Goal: Information Seeking & Learning: Learn about a topic

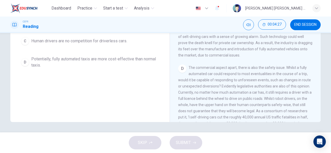
scroll to position [215, 0]
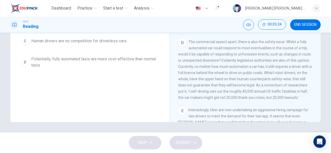
drag, startPoint x: 212, startPoint y: 86, endPoint x: 233, endPoint y: 83, distance: 21.6
click at [233, 83] on span "The commercial aspect apart, there is also the safety issue. Whilst a fully aut…" at bounding box center [244, 70] width 133 height 60
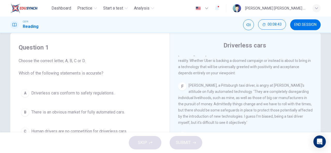
scroll to position [45, 0]
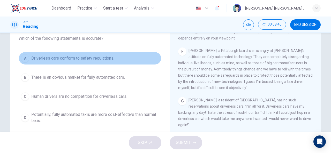
click at [49, 60] on span "Driverless cars conform to safety regulations." at bounding box center [72, 58] width 83 height 6
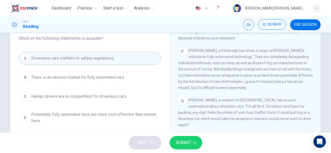
scroll to position [50, 0]
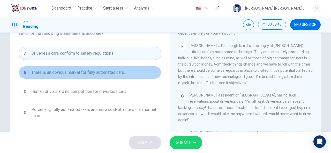
click at [38, 74] on span "There is an obvious market for fully automated cars." at bounding box center [78, 73] width 94 height 6
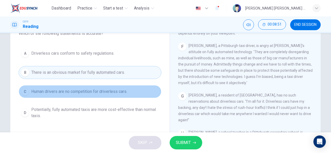
click at [58, 89] on span "Human drivers are no competition for driverless cars." at bounding box center [79, 92] width 96 height 6
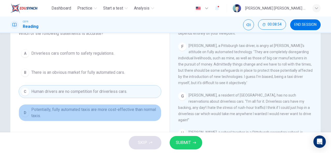
click at [81, 111] on span "Potentially, fully automated taxis are more cost-effective than normal taxis." at bounding box center [95, 113] width 128 height 12
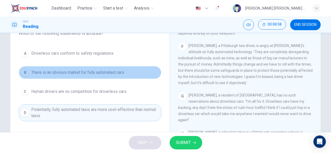
click at [79, 74] on span "There is an obvious market for fully automated cars." at bounding box center [78, 73] width 94 height 6
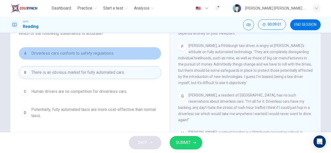
click at [78, 52] on span "Driverless cars conform to safety regulations." at bounding box center [72, 53] width 83 height 6
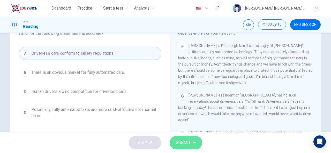
click at [192, 142] on button "SUBMIT" at bounding box center [186, 142] width 33 height 13
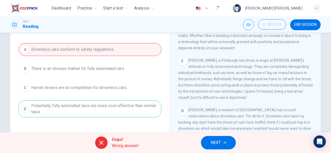
scroll to position [58, 0]
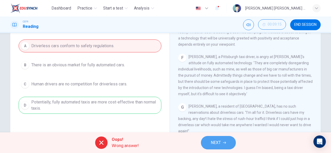
click at [221, 140] on button "NEXT" at bounding box center [218, 142] width 35 height 13
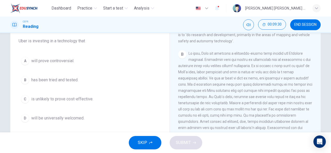
scroll to position [126, 0]
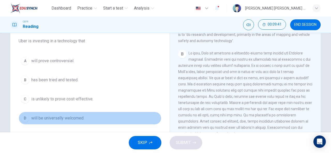
click at [68, 118] on span "will be universally welcomed." at bounding box center [57, 118] width 53 height 6
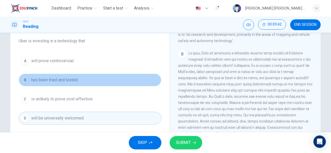
click at [78, 76] on button "B has been tried and tested." at bounding box center [90, 80] width 143 height 13
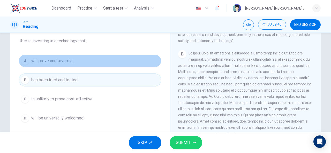
click at [80, 61] on button "A will prove controversial." at bounding box center [90, 61] width 143 height 13
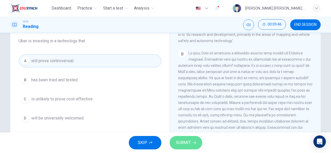
click at [184, 144] on span "SUBMIT" at bounding box center [183, 142] width 15 height 7
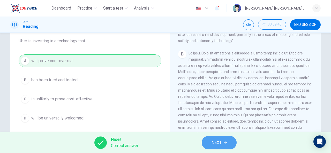
click at [223, 141] on button "NEXT" at bounding box center [219, 142] width 35 height 13
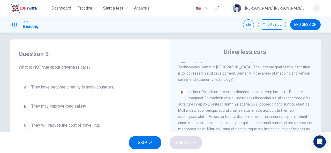
scroll to position [34, 0]
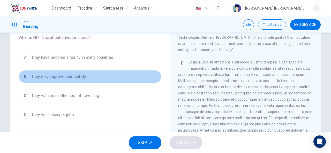
click at [47, 75] on span "They may improve road safety." at bounding box center [58, 77] width 55 height 6
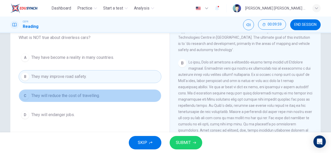
click at [64, 99] on button "C They will reduce the cost of travelling." at bounding box center [90, 95] width 143 height 13
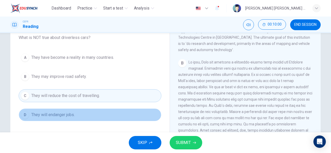
click at [77, 120] on button "D They will endanger jobs." at bounding box center [90, 115] width 143 height 13
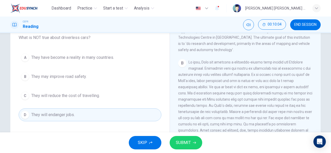
click at [82, 67] on div "A They have become a reality in many countries. B They may improve road safety.…" at bounding box center [90, 86] width 143 height 70
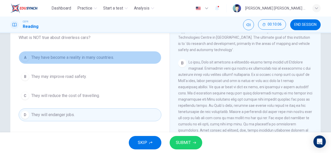
click at [90, 58] on span "They have become a reality in many countries." at bounding box center [72, 58] width 83 height 6
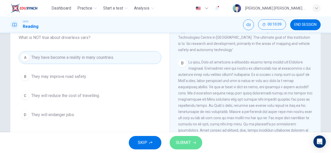
click at [187, 141] on span "SUBMIT" at bounding box center [183, 142] width 15 height 7
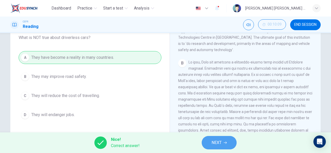
click at [233, 145] on button "NEXT" at bounding box center [219, 142] width 35 height 13
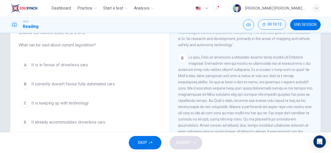
scroll to position [38, 0]
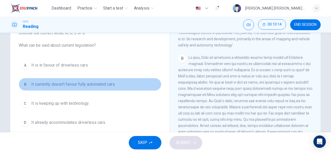
click at [51, 86] on span "It currently doesn't favour fully automated cars." at bounding box center [73, 84] width 84 height 6
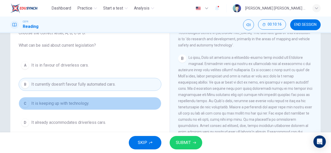
click at [80, 105] on span "It is keeping up with technology." at bounding box center [60, 104] width 58 height 6
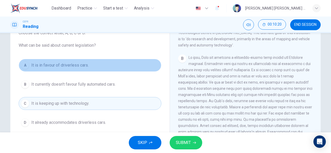
click at [84, 63] on span "It is in favour of driverless cars." at bounding box center [59, 65] width 57 height 6
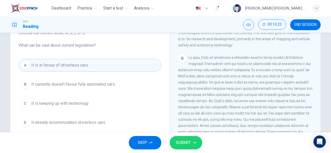
click at [89, 92] on div "A It is in favour of driverless cars. B It currently doesn't favour fully autom…" at bounding box center [90, 94] width 143 height 70
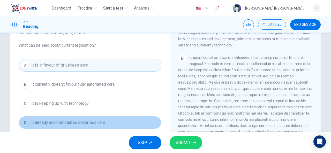
click at [90, 123] on span "It already accommodates driverless cars." at bounding box center [68, 123] width 75 height 6
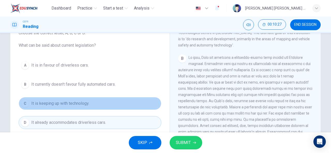
click at [86, 102] on span "It is keeping up with technology." at bounding box center [60, 104] width 58 height 6
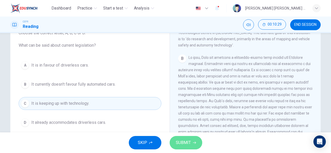
click at [179, 138] on button "SUBMIT" at bounding box center [186, 142] width 33 height 13
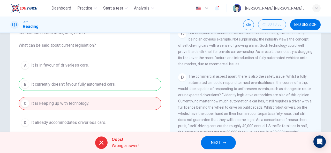
scroll to position [243, 0]
drag, startPoint x: 76, startPoint y: 45, endPoint x: 95, endPoint y: 45, distance: 18.9
click at [95, 45] on span "Choose the correct letter, A, B, C or D. What can be said about current legisla…" at bounding box center [90, 39] width 143 height 19
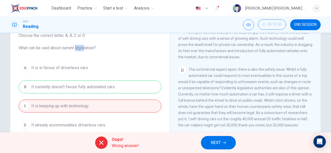
scroll to position [67, 0]
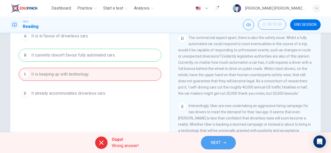
click at [210, 142] on button "NEXT" at bounding box center [218, 142] width 35 height 13
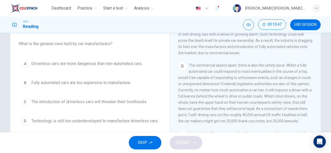
scroll to position [231, 0]
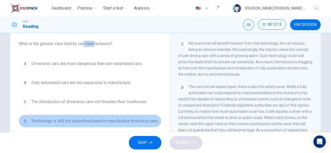
click at [71, 124] on span "Technology is still too underdeveloped to manufacture driverless cars." at bounding box center [94, 121] width 127 height 6
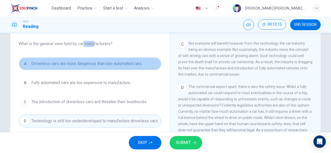
click at [65, 61] on span "Driverless cars are more dangerous than non-automated cars." at bounding box center [86, 64] width 111 height 6
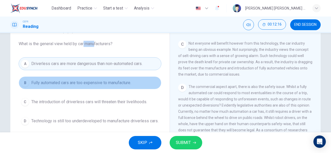
click at [78, 81] on span "Fully automated cars are too expensive to manufacture." at bounding box center [81, 83] width 100 height 6
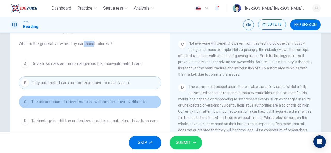
click at [134, 99] on span "The introduction of driverless cars will threaten their livelihoods." at bounding box center [89, 102] width 116 height 6
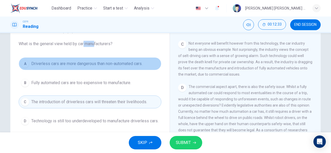
click at [107, 62] on span "Driverless cars are more dangerous than non-automated cars." at bounding box center [86, 64] width 111 height 6
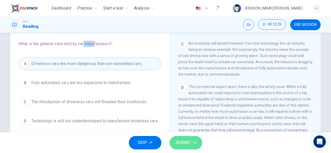
click at [184, 138] on button "SUBMIT" at bounding box center [186, 142] width 33 height 13
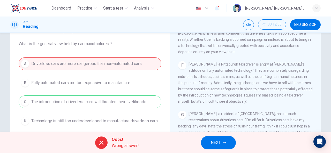
scroll to position [365, 0]
click at [216, 144] on span "NEXT" at bounding box center [216, 142] width 10 height 7
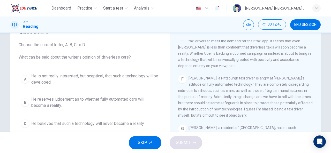
scroll to position [27, 0]
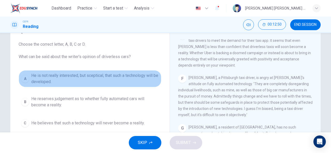
click at [58, 79] on span "He is not really interested, but sceptical, that such a technology will be deve…" at bounding box center [95, 79] width 128 height 12
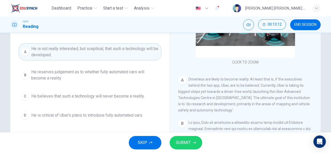
scroll to position [54, 0]
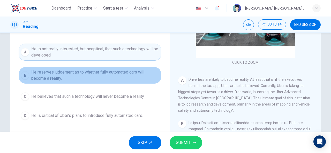
click at [79, 82] on button "B He reserves judgement as to whether fully automated cars will become a realit…" at bounding box center [90, 75] width 143 height 17
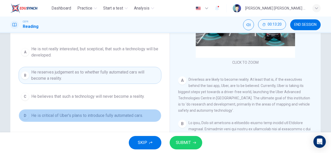
click at [74, 115] on span "He is critical of Uber's plans to introduce fully automated cars." at bounding box center [87, 116] width 112 height 6
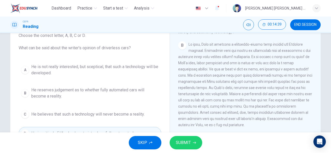
scroll to position [142, 0]
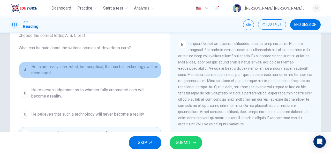
click at [77, 65] on span "He is not really interested, but sceptical, that such a technology will be deve…" at bounding box center [95, 70] width 128 height 12
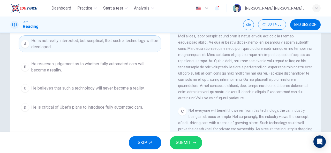
scroll to position [62, 0]
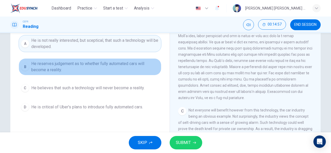
click at [60, 61] on span "He reserves judgement as to whether fully automated cars will become a reality." at bounding box center [95, 67] width 128 height 12
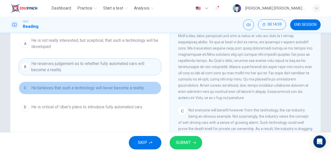
click at [86, 87] on span "He believes that such a technology will never become a reality." at bounding box center [87, 88] width 113 height 6
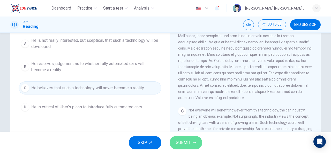
click at [180, 139] on button "SUBMIT" at bounding box center [186, 142] width 33 height 13
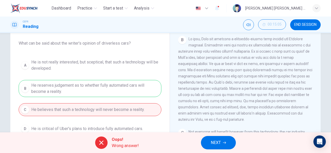
scroll to position [40, 0]
click at [219, 137] on button "NEXT" at bounding box center [218, 142] width 35 height 13
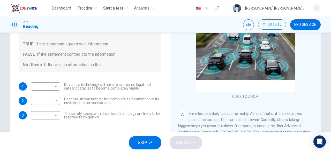
scroll to position [64, 0]
click at [59, 87] on div "​ ​ Driverless technology will have to overcome legal and safety obstacles to b…" at bounding box center [96, 87] width 130 height 8
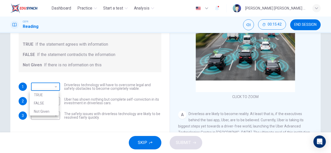
click at [52, 84] on body "Dashboard Practice Start a test Analysis English en ​ LAU CHEN SIN CEFR Reading…" at bounding box center [165, 76] width 331 height 153
click at [48, 97] on li "TRUE" at bounding box center [44, 95] width 29 height 8
type input "TRUE"
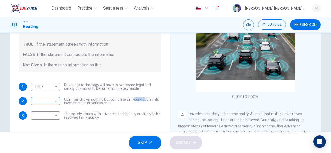
click at [51, 100] on body "Dashboard Practice Start a test Analysis English en ​ LAU CHEN SIN CEFR Reading…" at bounding box center [165, 76] width 331 height 153
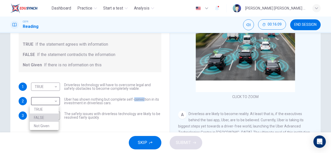
click at [48, 120] on li "FALSE" at bounding box center [44, 118] width 29 height 8
type input "FALSE"
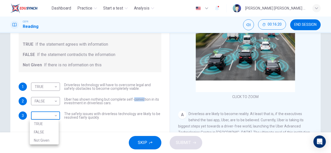
click at [47, 115] on body "Dashboard Practice Start a test Analysis English en ​ LAU CHEN SIN CEFR Reading…" at bounding box center [165, 76] width 331 height 153
click at [44, 132] on li "FALSE" at bounding box center [44, 132] width 29 height 8
type input "FALSE"
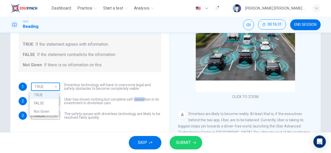
click at [50, 84] on body "Dashboard Practice Start a test Analysis English en ​ LAU CHEN SIN CEFR Reading…" at bounding box center [165, 76] width 331 height 153
click at [47, 109] on li "Not Given" at bounding box center [44, 112] width 29 height 8
click at [42, 86] on body "Dashboard Practice Start a test Analysis English en ​ LAU CHEN SIN CEFR Reading…" at bounding box center [165, 76] width 331 height 153
click at [42, 93] on li "TRUE" at bounding box center [44, 95] width 29 height 8
type input "TRUE"
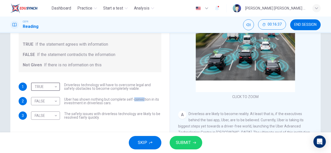
click at [193, 144] on icon "button" at bounding box center [194, 142] width 3 height 3
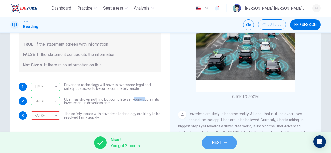
click at [210, 139] on button "NEXT" at bounding box center [219, 142] width 35 height 13
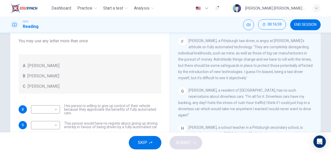
scroll to position [55, 0]
click at [48, 106] on body "Dashboard Practice Start a test Analysis English en ​ LAU CHEN SIN CEFR Reading…" at bounding box center [165, 76] width 331 height 153
click at [85, 100] on div at bounding box center [165, 76] width 331 height 153
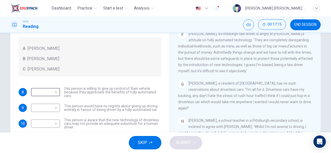
scroll to position [364, 0]
click at [55, 90] on body "Dashboard Practice Start a test Analysis English en ​ LAU CHEN SIN CEFR Reading…" at bounding box center [165, 76] width 331 height 153
click at [50, 100] on li "A" at bounding box center [44, 100] width 29 height 8
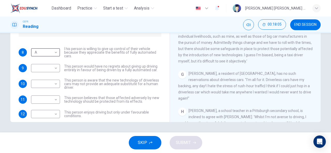
scroll to position [345, 0]
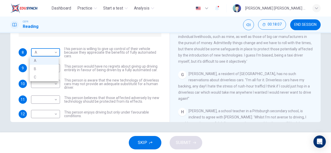
click at [42, 49] on body "Dashboard Practice Start a test Analysis English en ​ LAU CHEN SIN CEFR Reading…" at bounding box center [165, 76] width 331 height 153
click at [51, 68] on li "B" at bounding box center [44, 69] width 29 height 8
type input "B"
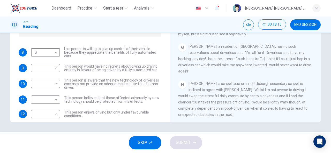
scroll to position [372, 0]
click at [52, 67] on body "Dashboard Practice Start a test Analysis English en ​ LAU CHEN SIN CEFR Reading…" at bounding box center [165, 76] width 331 height 153
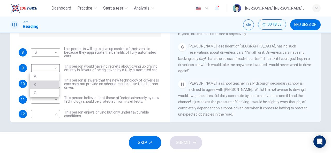
click at [45, 82] on li "B" at bounding box center [44, 85] width 29 height 8
type input "B"
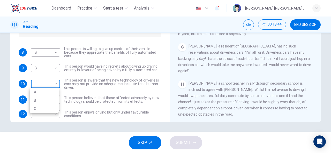
click at [43, 82] on body "Dashboard Practice Start a test Analysis English en ​ LAU CHEN SIN CEFR Reading…" at bounding box center [165, 76] width 331 height 153
click at [46, 95] on li "A" at bounding box center [44, 92] width 29 height 8
type input "A"
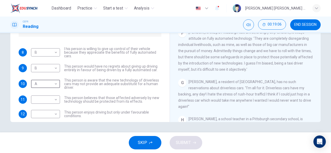
scroll to position [336, 0]
click at [45, 96] on body "Dashboard Practice Start a test Analysis English en ​ LAU CHEN SIN CEFR Reading…" at bounding box center [165, 76] width 331 height 153
click at [50, 109] on li "A" at bounding box center [44, 108] width 29 height 8
type input "A"
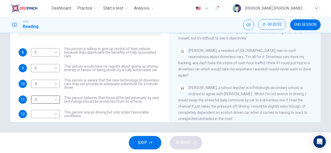
scroll to position [368, 0]
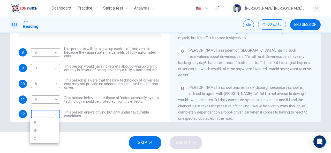
click at [50, 112] on body "Dashboard Practice Start a test Analysis English en ​ LAU CHEN SIN CEFR Reading…" at bounding box center [165, 76] width 331 height 153
click at [42, 131] on li "B" at bounding box center [44, 131] width 29 height 8
type input "B"
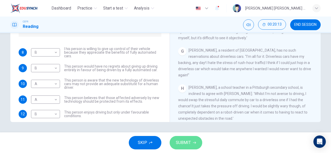
click at [192, 142] on button "SUBMIT" at bounding box center [186, 142] width 33 height 13
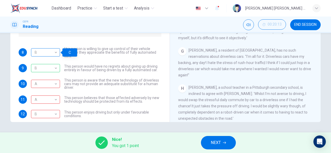
click at [53, 52] on div "B" at bounding box center [44, 52] width 27 height 15
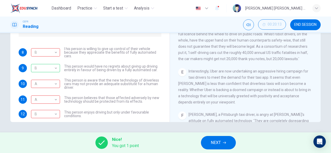
scroll to position [378, 0]
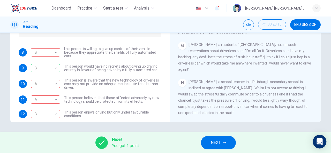
click at [322, 145] on div "Open Intercom Messenger" at bounding box center [320, 142] width 14 height 14
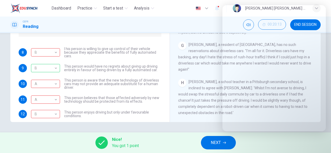
click at [150, 125] on div "Questions 8 - 12 Look at the following statements, and the list of people. Matc…" at bounding box center [165, 83] width 331 height 100
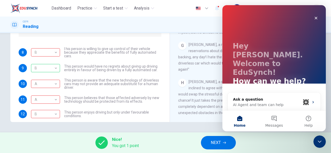
scroll to position [0, 0]
click at [316, 142] on icon "Close Intercom Messenger" at bounding box center [319, 141] width 6 height 6
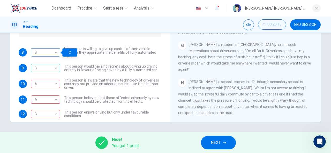
click at [45, 52] on div "B" at bounding box center [44, 52] width 27 height 15
click at [112, 144] on span "You got 1 point" at bounding box center [125, 146] width 27 height 6
click at [171, 142] on div "Nice! You got 1 point NEXT" at bounding box center [165, 143] width 331 height 21
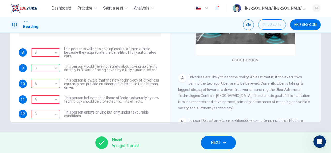
click at [218, 151] on div "Nice! You got 1 point NEXT" at bounding box center [165, 143] width 331 height 21
click at [216, 147] on span "NEXT" at bounding box center [216, 142] width 10 height 7
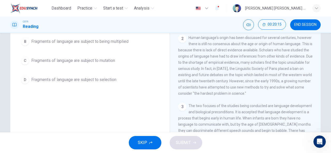
scroll to position [75, 0]
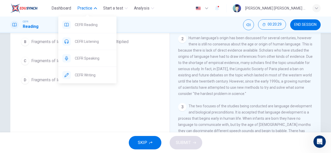
click at [81, 9] on span "Practice" at bounding box center [84, 8] width 15 height 6
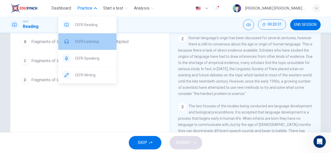
click at [86, 39] on span "CEFR Listening" at bounding box center [93, 42] width 37 height 6
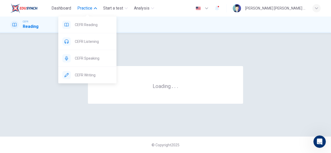
scroll to position [0, 0]
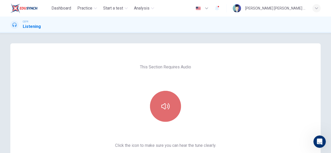
click at [164, 105] on icon "button" at bounding box center [165, 106] width 8 height 6
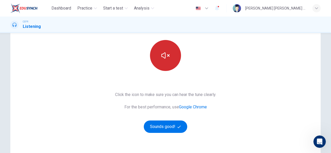
scroll to position [51, 0]
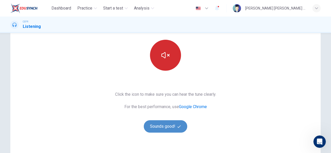
click at [159, 130] on button "Sounds good!" at bounding box center [165, 126] width 43 height 12
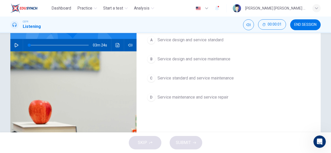
scroll to position [7, 0]
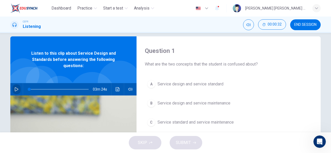
click at [16, 89] on icon "button" at bounding box center [17, 89] width 4 height 4
click at [15, 87] on button "button" at bounding box center [16, 89] width 8 height 12
click at [16, 88] on icon "button" at bounding box center [16, 89] width 4 height 4
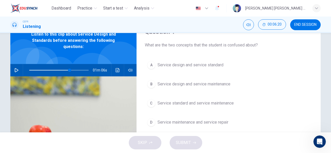
scroll to position [26, 0]
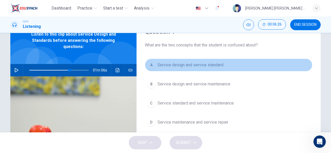
click at [203, 63] on span "Service design and service standard" at bounding box center [190, 65] width 66 height 6
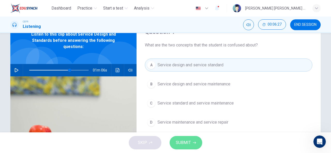
click at [184, 142] on span "SUBMIT" at bounding box center [183, 142] width 15 height 7
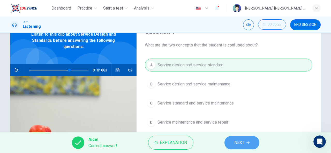
click at [244, 139] on button "NEXT" at bounding box center [241, 142] width 35 height 13
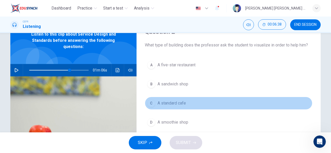
click at [171, 102] on span "A standard cafe" at bounding box center [171, 103] width 28 height 6
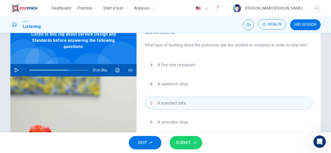
click at [189, 138] on button "SUBMIT" at bounding box center [186, 142] width 33 height 13
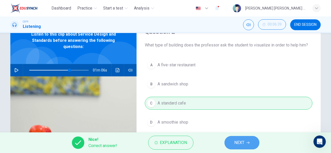
click at [236, 144] on span "NEXT" at bounding box center [239, 142] width 10 height 7
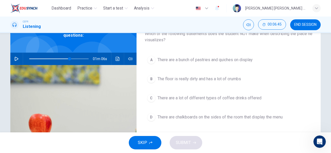
scroll to position [37, 0]
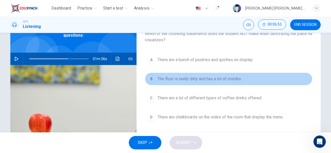
click at [207, 80] on span "The floor is really dirty and has a lot of crumbs" at bounding box center [199, 79] width 84 height 6
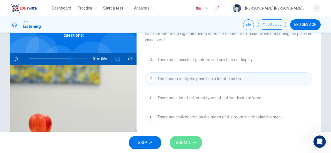
click at [195, 140] on button "SUBMIT" at bounding box center [186, 142] width 33 height 13
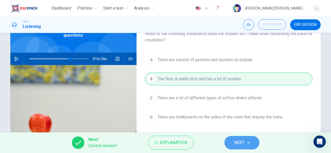
click at [234, 141] on span "NEXT" at bounding box center [239, 142] width 10 height 7
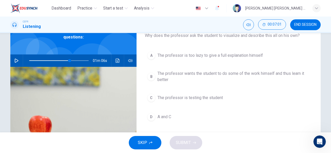
scroll to position [35, 0]
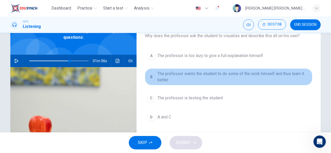
click at [194, 74] on span "The professor wants the student to do some of the work himself and thus learn i…" at bounding box center [233, 77] width 153 height 12
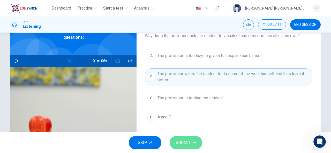
click at [192, 142] on button "SUBMIT" at bounding box center [186, 142] width 33 height 13
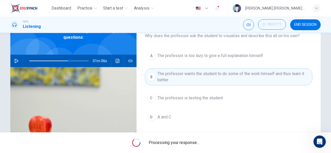
type input "68"
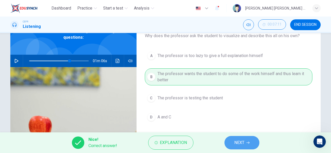
click at [246, 145] on button "NEXT" at bounding box center [241, 142] width 35 height 13
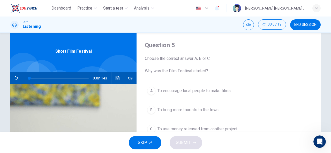
scroll to position [8, 0]
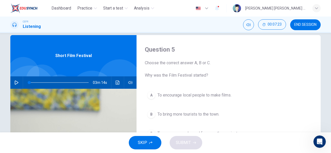
click at [16, 82] on icon "button" at bounding box center [17, 83] width 4 height 4
click at [15, 82] on icon "button" at bounding box center [16, 82] width 3 height 3
type input "1"
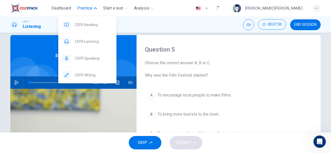
click at [86, 6] on span "Practice" at bounding box center [84, 8] width 15 height 6
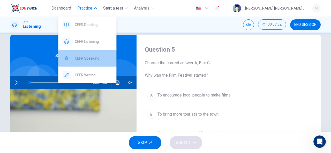
click at [84, 57] on span "CEFR Speaking" at bounding box center [93, 58] width 37 height 6
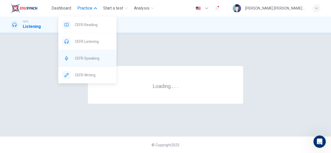
scroll to position [0, 0]
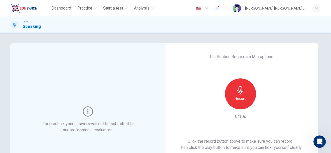
click at [237, 101] on h6 "Record" at bounding box center [241, 99] width 12 height 6
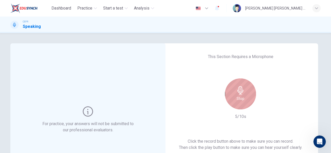
click at [243, 94] on icon "button" at bounding box center [240, 90] width 8 height 8
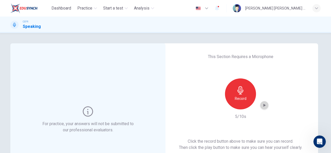
click at [263, 106] on icon "button" at bounding box center [264, 105] width 2 height 3
click at [262, 105] on icon "button" at bounding box center [264, 105] width 5 height 5
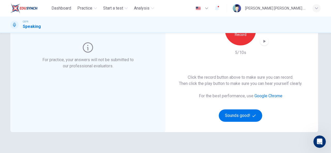
scroll to position [64, 0]
click at [244, 113] on button "Sounds good!" at bounding box center [240, 116] width 43 height 12
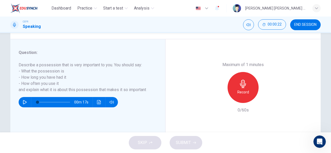
scroll to position [87, 0]
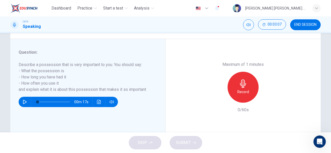
click at [244, 89] on h6 "Record" at bounding box center [243, 92] width 12 height 6
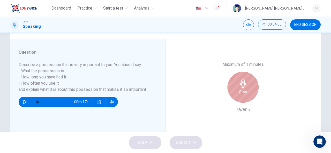
click at [240, 88] on icon "button" at bounding box center [243, 84] width 8 height 8
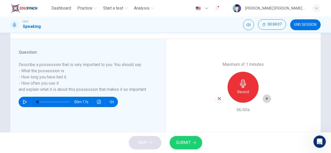
click at [266, 100] on icon "button" at bounding box center [267, 98] width 2 height 3
click at [186, 142] on span "SUBMIT" at bounding box center [183, 142] width 15 height 7
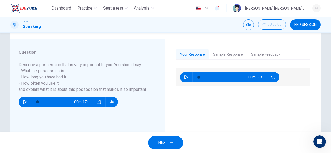
click at [229, 55] on button "Sample Response" at bounding box center [228, 54] width 38 height 11
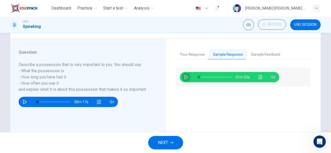
click at [182, 78] on button "button" at bounding box center [186, 77] width 8 height 10
click at [208, 78] on span at bounding box center [215, 77] width 33 height 7
type input "57"
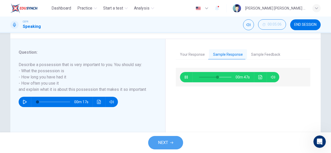
click at [167, 139] on button "NEXT" at bounding box center [165, 142] width 35 height 13
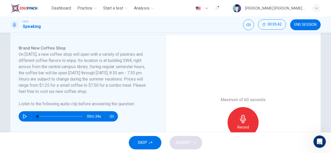
scroll to position [102, 0]
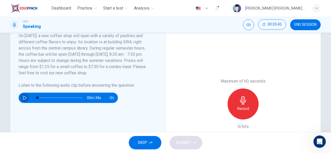
click at [24, 97] on icon "button" at bounding box center [25, 98] width 4 height 4
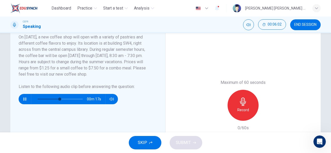
scroll to position [101, 0]
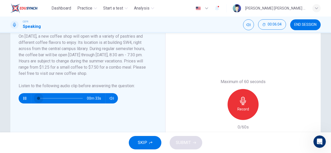
click at [37, 98] on span at bounding box center [59, 98] width 45 height 7
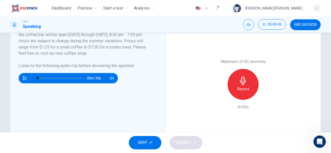
scroll to position [122, 0]
click at [25, 78] on icon "button" at bounding box center [25, 78] width 4 height 4
type input "0"
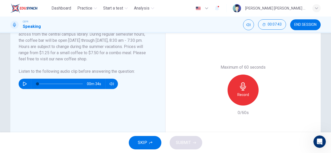
scroll to position [129, 0]
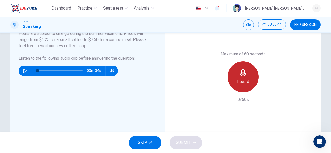
click at [240, 74] on icon "button" at bounding box center [243, 73] width 6 height 8
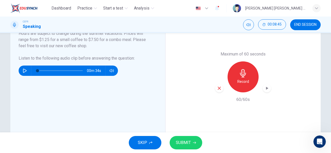
click at [146, 141] on span "SKIP" at bounding box center [142, 142] width 9 height 7
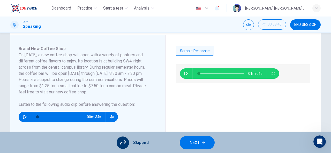
scroll to position [82, 0]
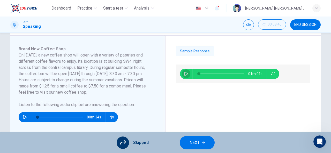
click at [185, 76] on button "button" at bounding box center [186, 74] width 8 height 10
type input "82"
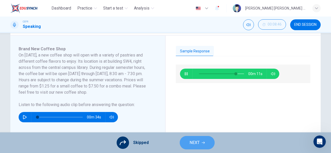
click at [200, 145] on button "NEXT" at bounding box center [197, 142] width 35 height 13
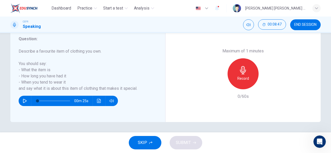
scroll to position [101, 0]
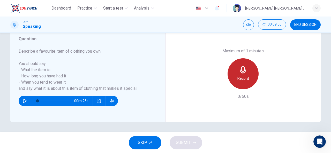
click at [243, 77] on h6 "Record" at bounding box center [243, 79] width 12 height 6
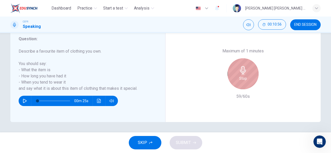
click at [240, 72] on icon "button" at bounding box center [243, 70] width 8 height 8
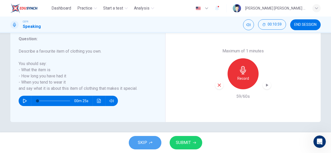
click at [141, 140] on span "SKIP" at bounding box center [142, 142] width 9 height 7
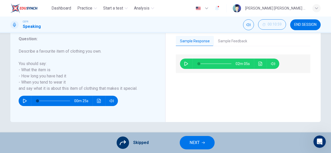
scroll to position [90, 0]
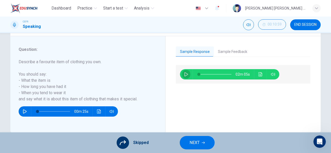
click at [185, 74] on icon "button" at bounding box center [186, 74] width 4 height 4
click at [201, 73] on span at bounding box center [202, 74] width 3 height 3
type input "79"
click at [194, 141] on span "NEXT" at bounding box center [195, 142] width 10 height 7
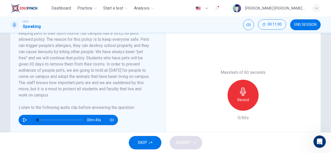
scroll to position [110, 0]
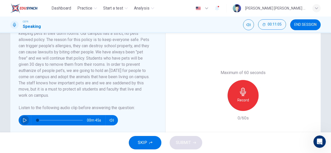
click at [24, 119] on icon "button" at bounding box center [25, 120] width 4 height 4
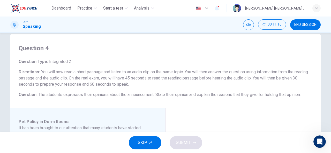
scroll to position [10, 0]
drag, startPoint x: 51, startPoint y: 93, endPoint x: 102, endPoint y: 95, distance: 51.2
click at [102, 95] on span "The students expresses their opinions about the announcement. State their opini…" at bounding box center [170, 94] width 262 height 5
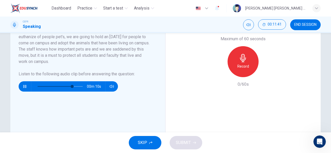
scroll to position [144, 0]
click at [23, 85] on icon "button" at bounding box center [25, 87] width 4 height 4
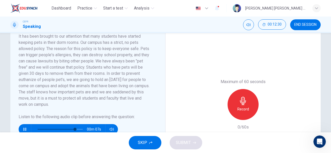
scroll to position [103, 0]
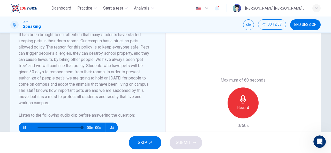
type input "0"
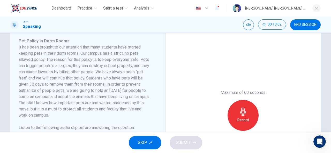
scroll to position [117, 0]
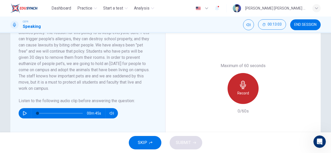
click at [243, 91] on h6 "Record" at bounding box center [243, 93] width 12 height 6
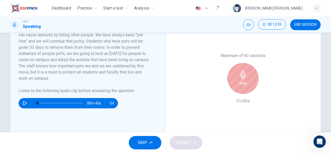
scroll to position [127, 0]
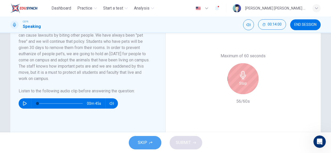
click at [147, 143] on span "SKIP" at bounding box center [142, 142] width 9 height 7
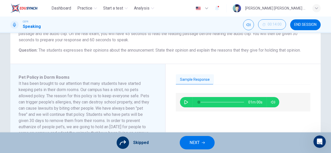
scroll to position [54, 0]
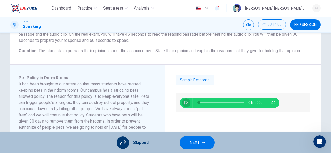
click at [186, 102] on icon "button" at bounding box center [186, 103] width 4 height 4
type input "99"
click at [200, 141] on button "NEXT" at bounding box center [197, 142] width 35 height 13
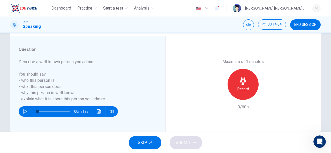
scroll to position [90, 0]
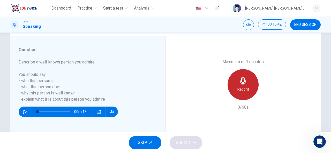
click at [251, 85] on div "Record" at bounding box center [243, 84] width 31 height 31
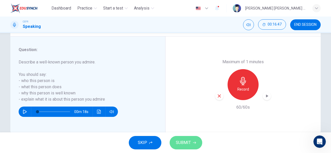
click at [187, 141] on span "SUBMIT" at bounding box center [183, 142] width 15 height 7
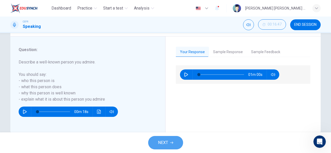
click at [155, 142] on button "NEXT" at bounding box center [165, 142] width 35 height 13
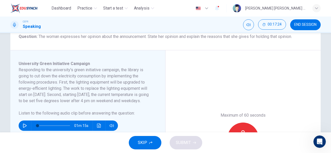
scroll to position [89, 0]
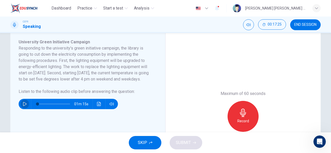
click at [23, 106] on icon "button" at bounding box center [25, 104] width 4 height 4
type input "0"
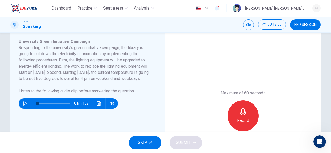
scroll to position [90, 0]
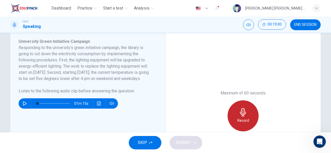
click at [237, 114] on div "Record" at bounding box center [243, 116] width 31 height 31
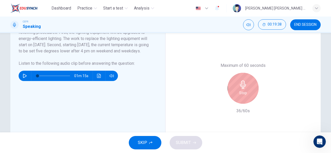
scroll to position [118, 0]
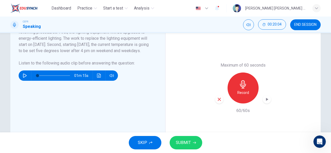
click at [184, 142] on span "SUBMIT" at bounding box center [183, 142] width 15 height 7
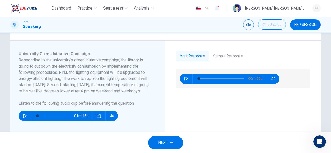
scroll to position [76, 0]
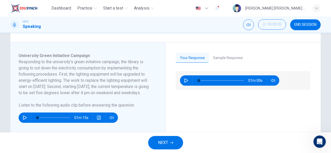
click at [185, 79] on icon "button" at bounding box center [186, 81] width 4 height 4
type input "86"
click at [169, 139] on button "NEXT" at bounding box center [165, 142] width 35 height 13
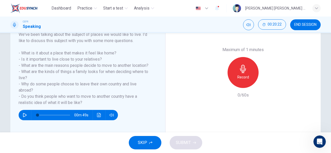
scroll to position [87, 0]
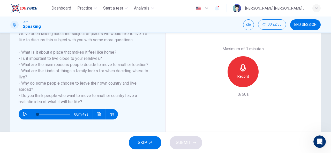
click at [241, 71] on icon "button" at bounding box center [243, 68] width 8 height 8
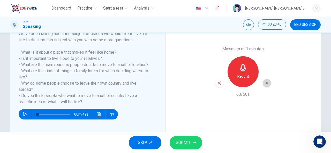
click at [263, 84] on div "button" at bounding box center [267, 83] width 8 height 8
click at [182, 139] on button "SUBMIT" at bounding box center [186, 142] width 33 height 13
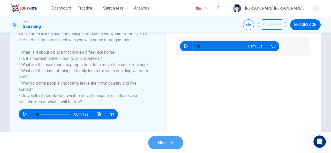
click at [167, 140] on span "NEXT" at bounding box center [163, 142] width 10 height 7
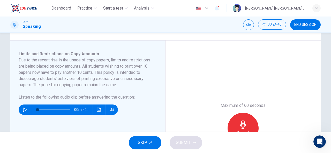
scroll to position [77, 0]
click at [23, 109] on icon "button" at bounding box center [25, 110] width 4 height 4
type input "0"
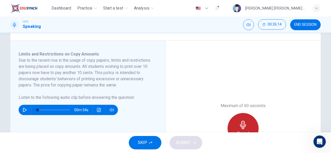
click at [239, 121] on icon "button" at bounding box center [243, 125] width 8 height 8
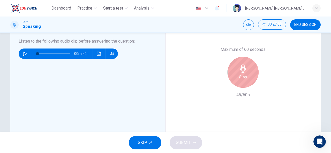
scroll to position [133, 0]
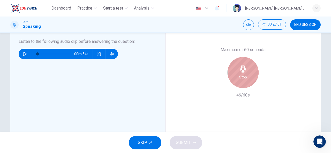
click at [239, 74] on h6 "Stop" at bounding box center [243, 77] width 8 height 6
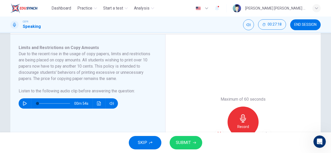
scroll to position [83, 0]
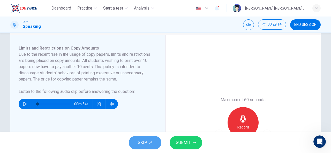
click at [150, 141] on icon "button" at bounding box center [150, 142] width 3 height 3
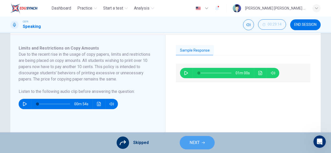
click at [193, 146] on span "NEXT" at bounding box center [195, 142] width 10 height 7
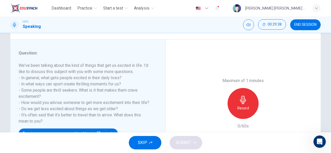
scroll to position [65, 0]
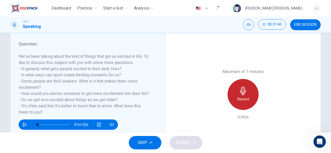
click at [242, 91] on icon "button" at bounding box center [243, 91] width 8 height 8
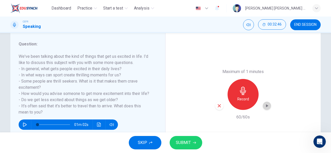
click at [268, 106] on div "button" at bounding box center [267, 106] width 8 height 8
click at [191, 141] on button "SUBMIT" at bounding box center [186, 142] width 33 height 13
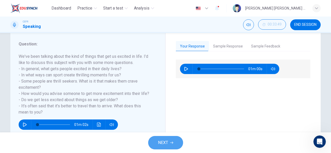
click at [169, 138] on button "NEXT" at bounding box center [165, 142] width 35 height 13
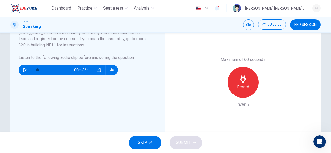
scroll to position [123, 0]
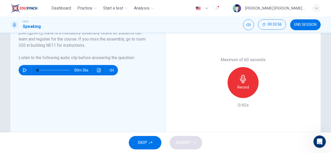
click at [25, 70] on icon "button" at bounding box center [25, 70] width 4 height 4
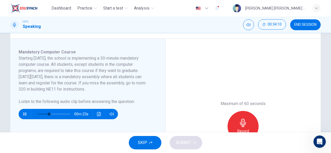
scroll to position [79, 0]
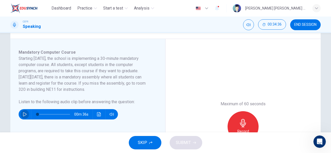
click at [25, 112] on icon "button" at bounding box center [25, 114] width 4 height 4
type input "0"
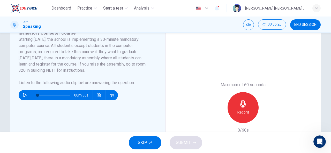
scroll to position [95, 0]
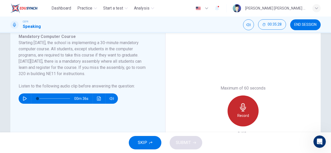
click at [244, 111] on icon "button" at bounding box center [243, 107] width 8 height 8
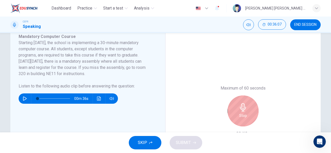
scroll to position [124, 0]
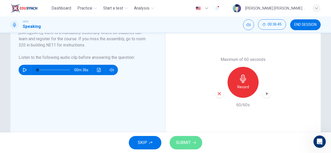
click at [186, 140] on span "SUBMIT" at bounding box center [183, 142] width 15 height 7
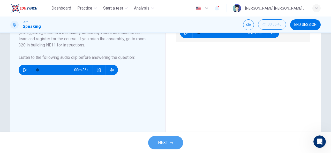
click at [159, 140] on span "NEXT" at bounding box center [163, 142] width 10 height 7
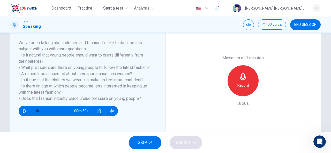
scroll to position [78, 0]
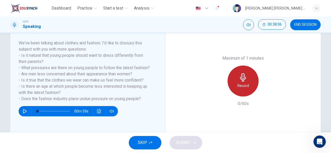
click at [241, 84] on h6 "Record" at bounding box center [243, 86] width 12 height 6
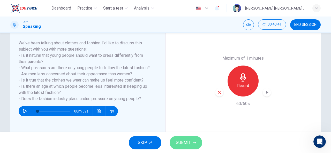
click at [186, 140] on span "SUBMIT" at bounding box center [183, 142] width 15 height 7
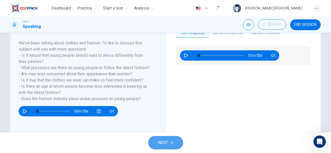
click at [169, 140] on button "NEXT" at bounding box center [165, 142] width 35 height 13
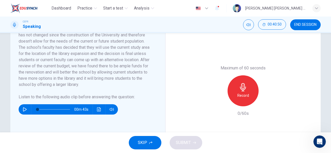
scroll to position [115, 0]
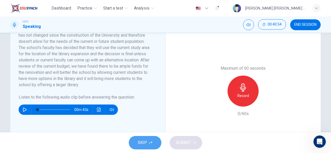
click at [149, 141] on button "SKIP" at bounding box center [145, 142] width 33 height 13
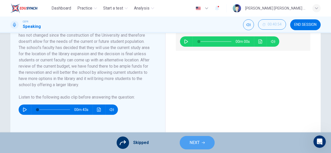
click at [206, 148] on button "NEXT" at bounding box center [197, 142] width 35 height 13
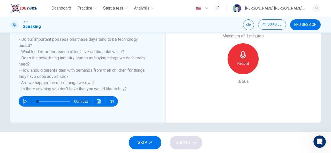
scroll to position [73, 0]
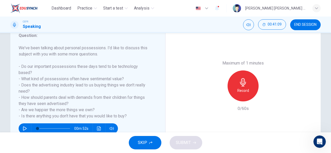
click at [304, 31] on div "CEFR Speaking 00:41:09 END SESSION" at bounding box center [165, 25] width 331 height 17
click at [304, 26] on span "END SESSION" at bounding box center [305, 25] width 22 height 4
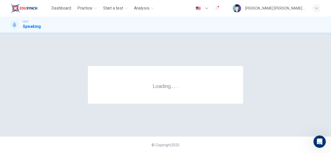
scroll to position [0, 0]
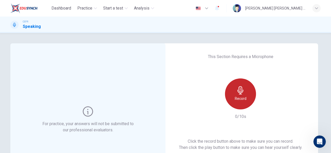
click at [237, 99] on h6 "Record" at bounding box center [241, 99] width 12 height 6
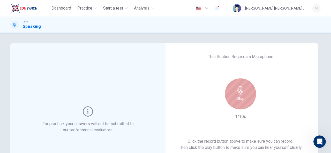
click at [237, 99] on h6 "Stop" at bounding box center [241, 99] width 8 height 6
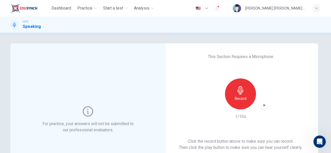
scroll to position [61, 0]
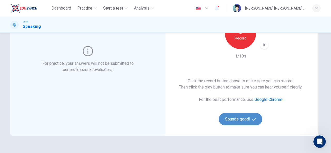
click at [244, 120] on button "Sounds good!" at bounding box center [240, 119] width 43 height 12
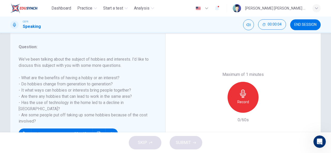
scroll to position [62, 0]
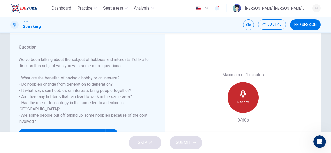
click at [246, 99] on div "Record" at bounding box center [243, 97] width 31 height 31
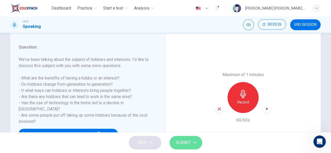
click at [190, 141] on span "SUBMIT" at bounding box center [183, 142] width 15 height 7
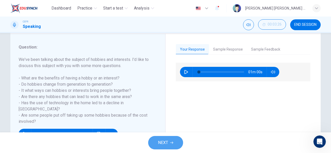
click at [167, 148] on button "NEXT" at bounding box center [165, 142] width 35 height 13
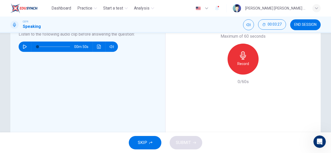
scroll to position [84, 0]
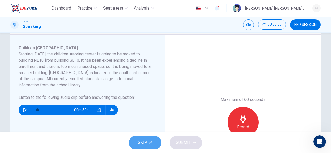
click at [139, 144] on span "SKIP" at bounding box center [142, 142] width 9 height 7
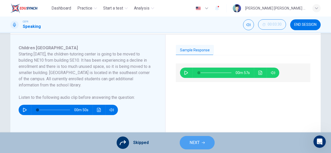
click at [194, 142] on span "NEXT" at bounding box center [195, 142] width 10 height 7
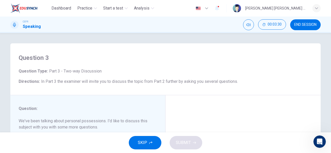
scroll to position [87, 0]
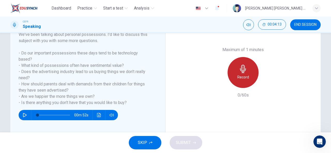
click at [245, 74] on div "Record" at bounding box center [243, 72] width 31 height 31
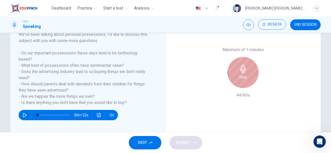
click at [245, 71] on icon "button" at bounding box center [243, 69] width 8 height 8
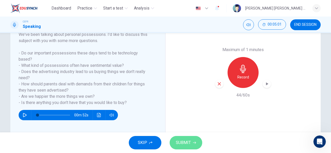
click at [185, 142] on span "SUBMIT" at bounding box center [183, 142] width 15 height 7
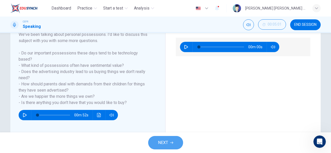
click at [171, 139] on button "NEXT" at bounding box center [165, 142] width 35 height 13
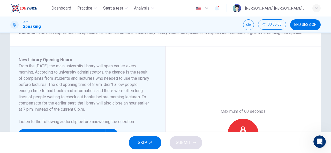
scroll to position [117, 0]
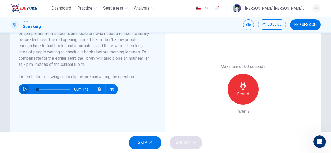
click at [25, 88] on icon "button" at bounding box center [25, 89] width 4 height 4
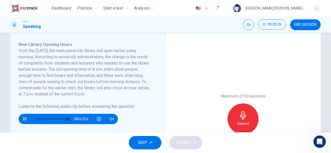
scroll to position [87, 0]
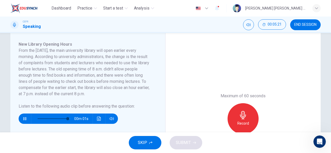
type input "0"
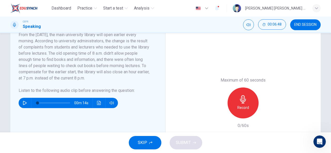
scroll to position [102, 0]
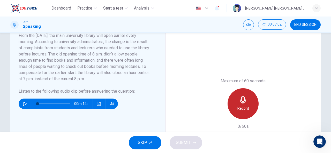
click at [251, 101] on div "Record" at bounding box center [243, 103] width 31 height 31
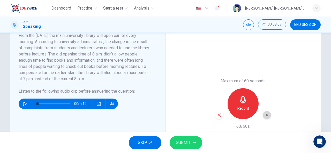
click at [267, 114] on icon "button" at bounding box center [266, 115] width 5 height 5
click at [182, 142] on span "SUBMIT" at bounding box center [183, 142] width 15 height 7
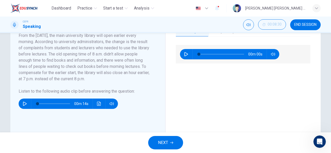
scroll to position [77, 0]
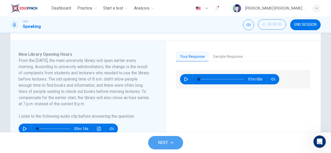
click at [170, 143] on button "NEXT" at bounding box center [165, 142] width 35 height 13
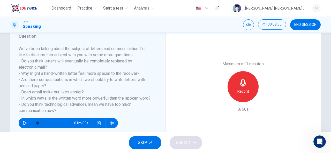
scroll to position [72, 0]
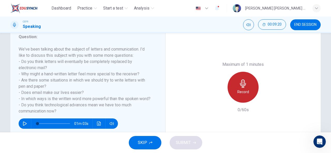
click at [250, 76] on div "Record" at bounding box center [243, 87] width 31 height 31
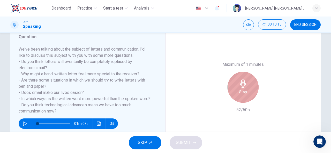
click at [237, 98] on div "Stop" at bounding box center [243, 87] width 31 height 31
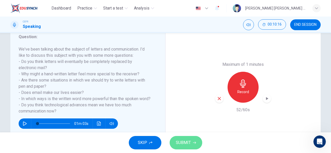
click at [188, 141] on span "SUBMIT" at bounding box center [183, 142] width 15 height 7
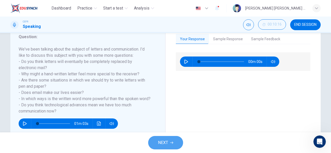
click at [164, 141] on span "NEXT" at bounding box center [163, 142] width 10 height 7
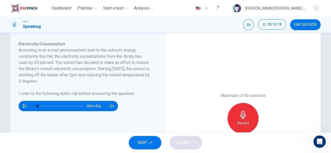
scroll to position [87, 0]
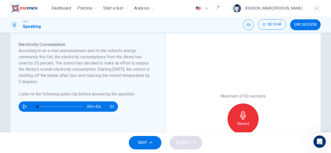
click at [26, 108] on button "button" at bounding box center [25, 107] width 8 height 10
type input "0"
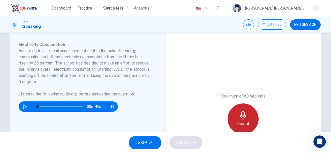
click at [241, 117] on icon "button" at bounding box center [243, 115] width 8 height 8
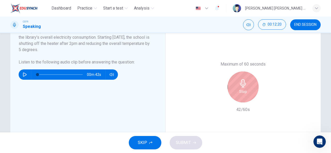
scroll to position [120, 0]
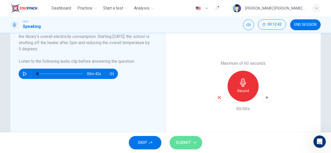
click at [185, 144] on span "SUBMIT" at bounding box center [183, 142] width 15 height 7
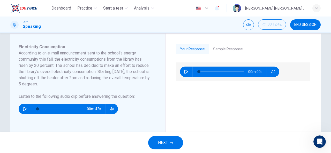
scroll to position [84, 0]
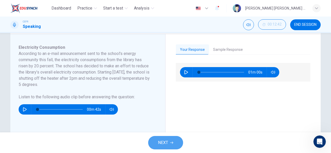
click at [164, 139] on button "NEXT" at bounding box center [165, 142] width 35 height 13
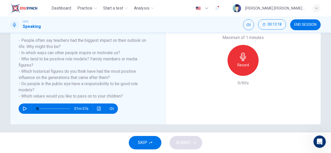
scroll to position [64, 0]
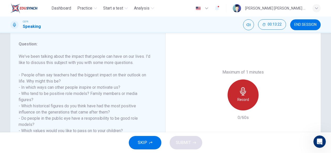
click at [247, 100] on h6 "Record" at bounding box center [243, 100] width 12 height 6
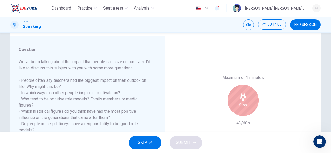
scroll to position [59, 0]
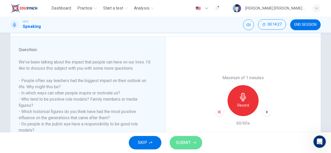
click at [187, 141] on span "SUBMIT" at bounding box center [183, 142] width 15 height 7
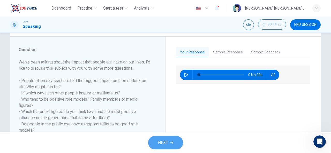
click at [168, 141] on button "NEXT" at bounding box center [165, 142] width 35 height 13
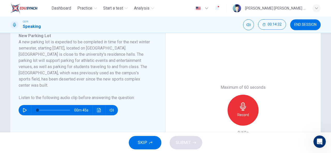
scroll to position [95, 0]
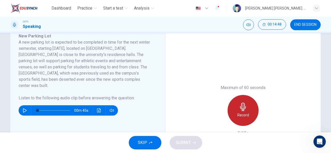
click at [241, 109] on icon "button" at bounding box center [243, 107] width 6 height 8
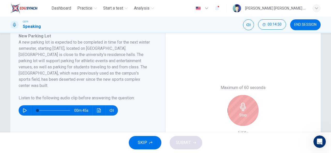
scroll to position [124, 0]
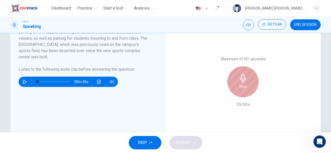
click at [241, 78] on icon "button" at bounding box center [243, 78] width 8 height 8
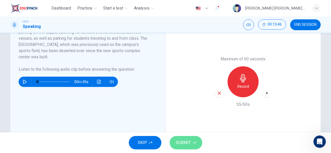
click at [185, 142] on span "SUBMIT" at bounding box center [183, 142] width 15 height 7
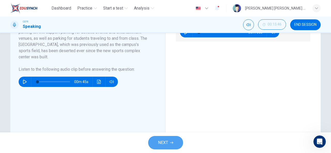
click at [169, 141] on button "NEXT" at bounding box center [165, 142] width 35 height 13
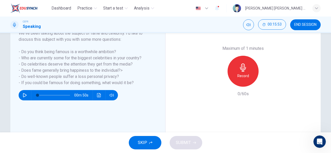
scroll to position [88, 0]
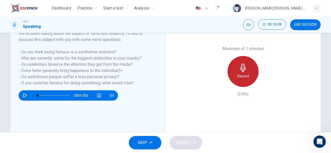
click at [241, 73] on div "Record" at bounding box center [243, 71] width 31 height 31
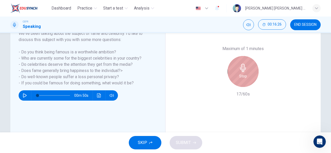
click at [233, 69] on div "Stop" at bounding box center [243, 71] width 31 height 31
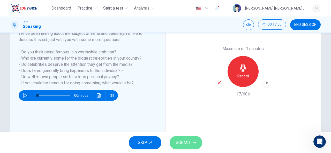
click at [193, 143] on icon "button" at bounding box center [194, 143] width 3 height 2
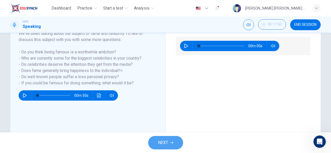
click at [170, 145] on button "NEXT" at bounding box center [165, 142] width 35 height 13
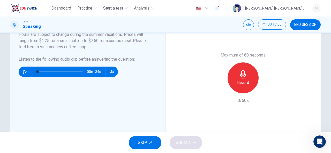
scroll to position [128, 0]
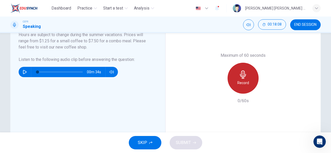
click at [237, 82] on h6 "Record" at bounding box center [243, 83] width 12 height 6
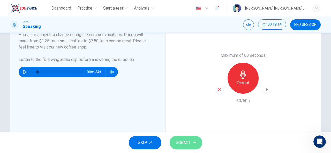
click at [191, 143] on button "SUBMIT" at bounding box center [186, 142] width 33 height 13
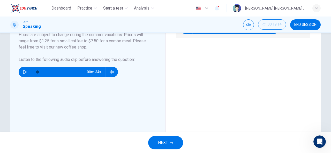
scroll to position [78, 0]
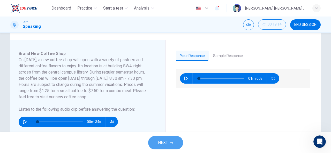
click at [162, 144] on span "NEXT" at bounding box center [163, 142] width 10 height 7
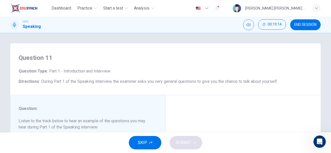
scroll to position [76, 0]
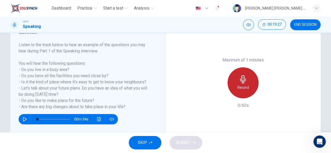
click at [248, 82] on div "Record" at bounding box center [243, 82] width 31 height 31
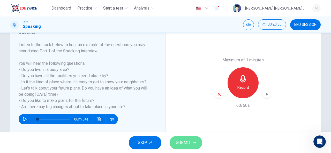
click at [186, 139] on span "SUBMIT" at bounding box center [183, 142] width 15 height 7
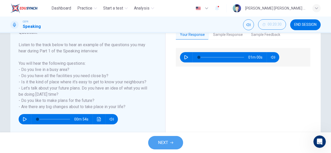
click at [167, 141] on span "NEXT" at bounding box center [163, 142] width 10 height 7
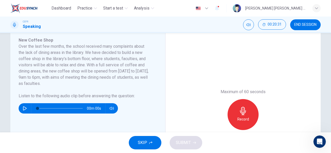
scroll to position [91, 0]
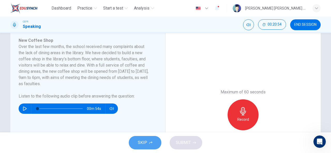
click at [138, 142] on button "SKIP" at bounding box center [145, 142] width 33 height 13
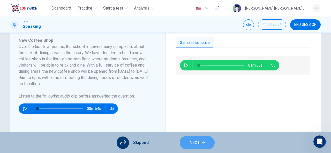
click at [195, 141] on span "NEXT" at bounding box center [195, 142] width 10 height 7
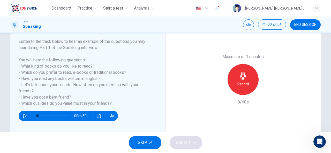
scroll to position [79, 0]
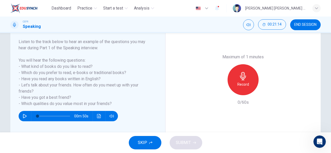
click at [235, 87] on div "Record" at bounding box center [243, 79] width 31 height 31
click at [193, 140] on button "SUBMIT" at bounding box center [186, 142] width 33 height 13
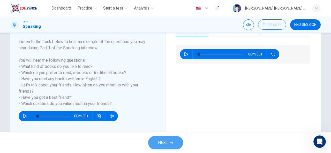
click at [155, 139] on button "NEXT" at bounding box center [165, 142] width 35 height 13
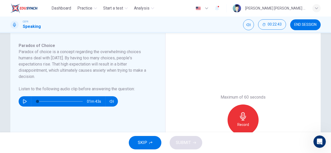
scroll to position [86, 0]
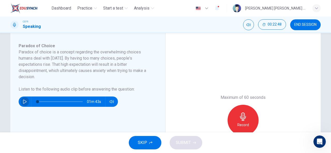
click at [22, 99] on button "button" at bounding box center [25, 102] width 8 height 10
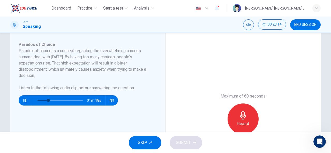
scroll to position [85, 0]
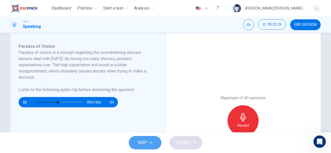
click at [142, 145] on span "SKIP" at bounding box center [142, 142] width 9 height 7
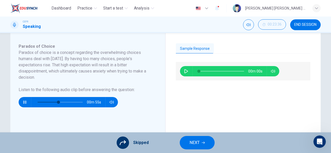
type input "47"
click at [193, 139] on button "NEXT" at bounding box center [197, 142] width 35 height 13
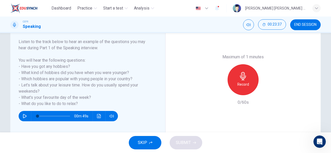
scroll to position [79, 0]
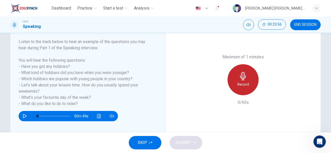
click at [236, 87] on div "Record" at bounding box center [243, 79] width 31 height 31
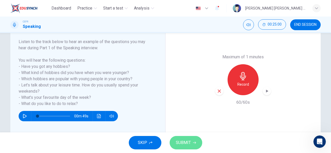
click at [191, 141] on button "SUBMIT" at bounding box center [186, 142] width 33 height 13
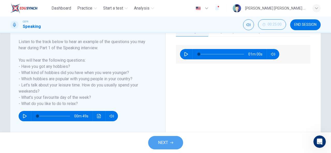
click at [172, 142] on icon "button" at bounding box center [171, 142] width 3 height 3
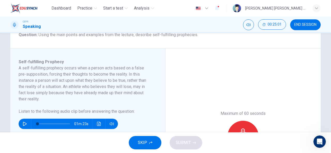
scroll to position [71, 0]
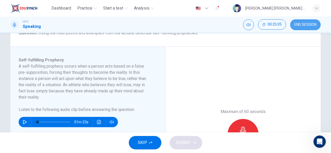
click at [302, 27] on button "END SESSION" at bounding box center [305, 24] width 31 height 11
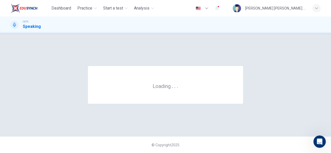
scroll to position [0, 0]
